Goal: Task Accomplishment & Management: Manage account settings

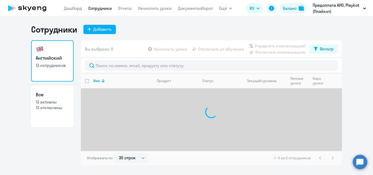
select select "30"
click at [123, 66] on input "text" at bounding box center [211, 66] width 253 height 10
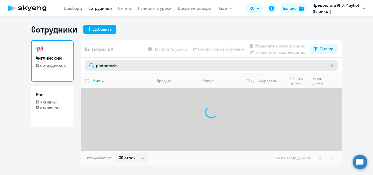
click at [127, 66] on input "podberezin" at bounding box center [211, 66] width 253 height 10
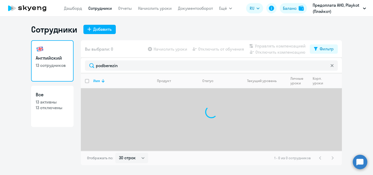
type input "podberezin"
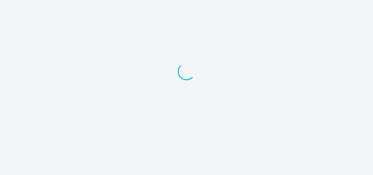
select select "30"
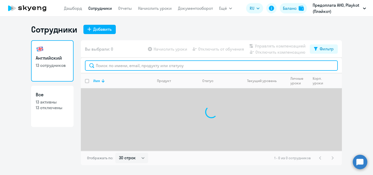
click at [113, 62] on input "text" at bounding box center [211, 66] width 253 height 10
type input "podberezin"
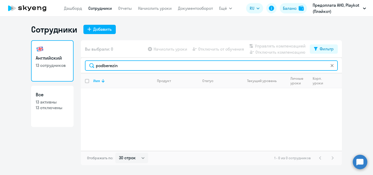
drag, startPoint x: 121, startPoint y: 65, endPoint x: 86, endPoint y: 65, distance: 35.2
click at [86, 65] on input "podberezin" at bounding box center [211, 66] width 253 height 10
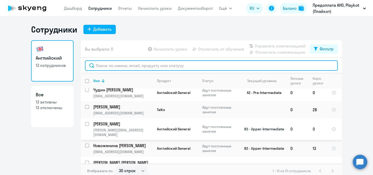
scroll to position [5, 0]
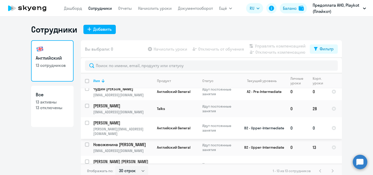
click at [301, 125] on td "0" at bounding box center [297, 128] width 22 height 22
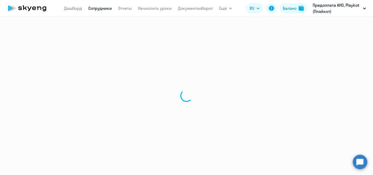
select select "english"
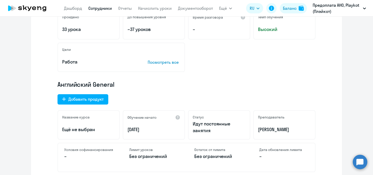
scroll to position [209, 0]
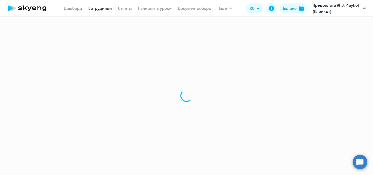
select select "30"
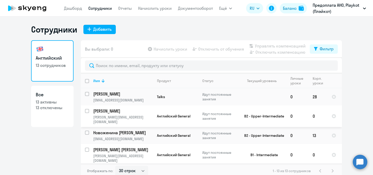
scroll to position [8, 0]
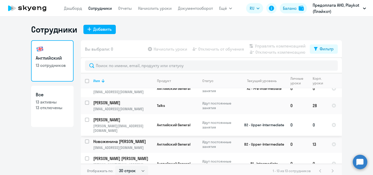
click at [88, 118] on input "select row 15297614" at bounding box center [90, 123] width 10 height 10
checkbox input "true"
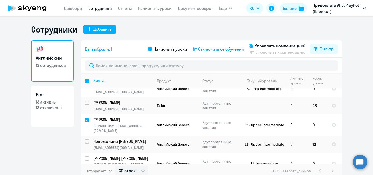
click at [226, 47] on span "Отключить от обучения" at bounding box center [221, 49] width 46 height 6
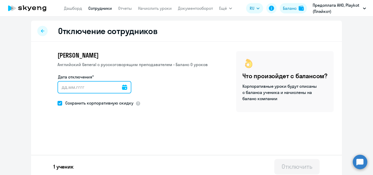
click at [71, 87] on input "Дата отключения*" at bounding box center [94, 87] width 74 height 12
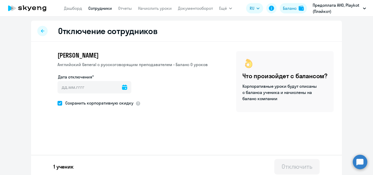
click at [59, 104] on span at bounding box center [59, 103] width 5 height 5
click at [57, 104] on input "Сохранить корпоративную скидку" at bounding box center [57, 103] width 0 height 0
checkbox input "false"
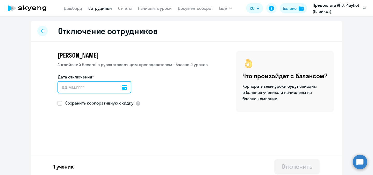
click at [63, 86] on input "Дата отключения*" at bounding box center [94, 87] width 74 height 12
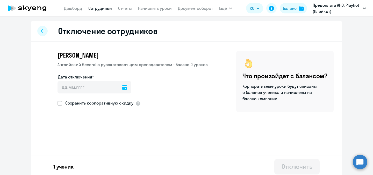
click at [122, 88] on icon at bounding box center [124, 87] width 5 height 5
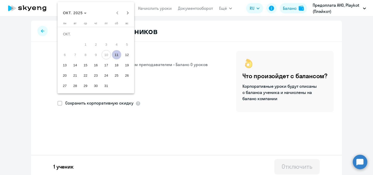
click at [115, 53] on span "11" at bounding box center [116, 54] width 9 height 9
type input "11.10.2025"
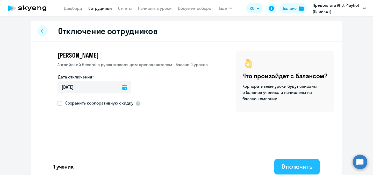
click at [287, 161] on button "Отключить" at bounding box center [296, 167] width 45 height 16
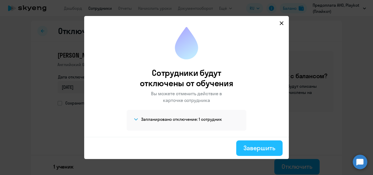
click at [257, 144] on div "Завершить" at bounding box center [259, 148] width 32 height 8
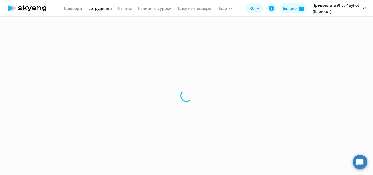
select select "30"
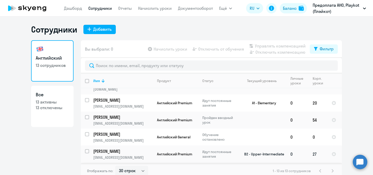
scroll to position [3, 0]
